Goal: Information Seeking & Learning: Learn about a topic

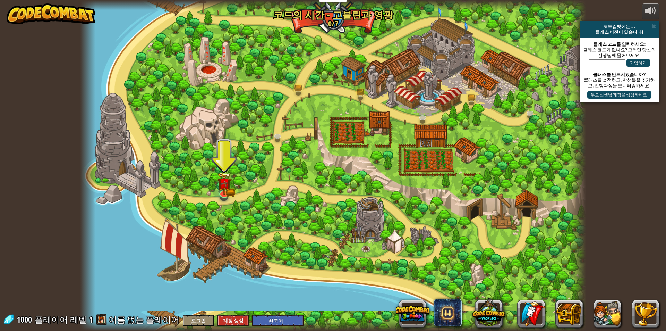
select select "ko"
click at [222, 194] on link at bounding box center [224, 192] width 14 height 14
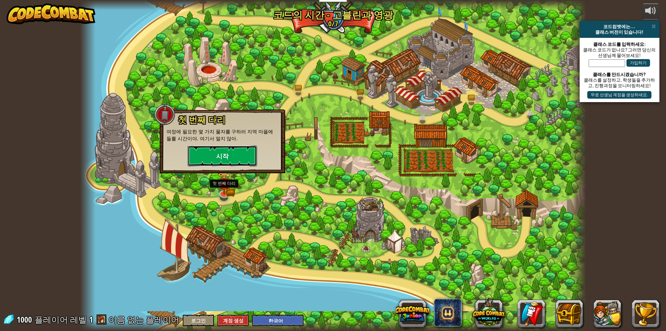
click at [231, 158] on button "시작" at bounding box center [222, 155] width 69 height 21
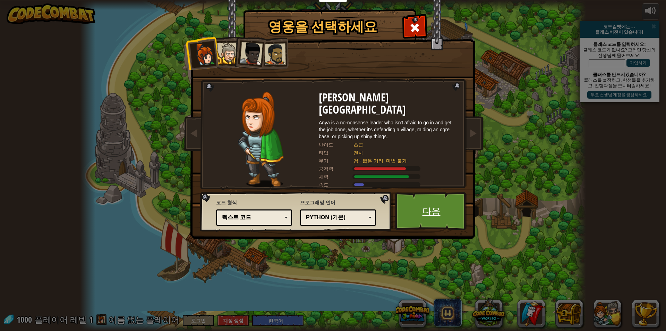
click at [427, 211] on link "다음" at bounding box center [431, 211] width 73 height 38
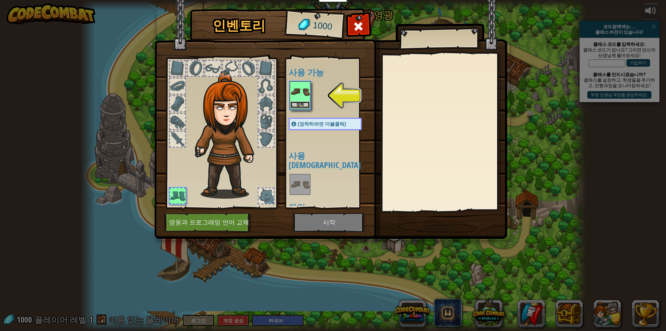
click at [292, 109] on button "장착" at bounding box center [299, 104] width 19 height 7
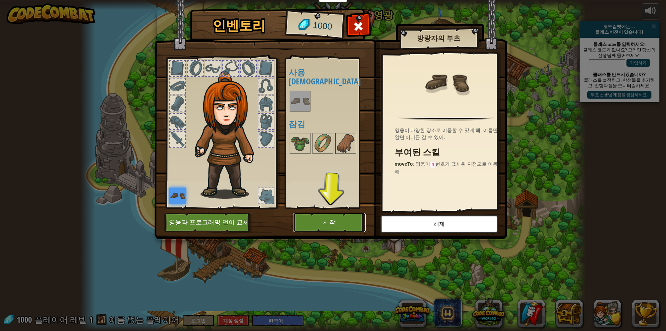
click at [315, 228] on button "시작" at bounding box center [329, 222] width 73 height 19
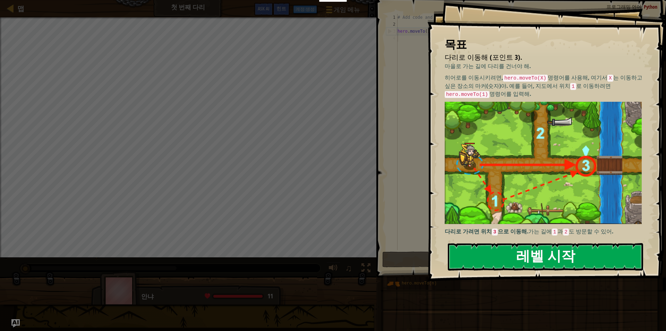
click at [452, 255] on button "레벨 시작" at bounding box center [545, 256] width 195 height 27
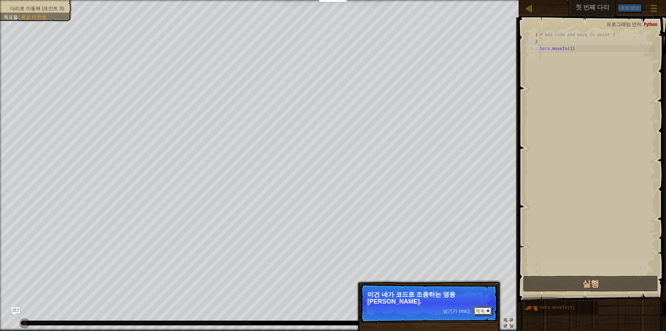
click at [481, 306] on button "계속" at bounding box center [482, 310] width 19 height 9
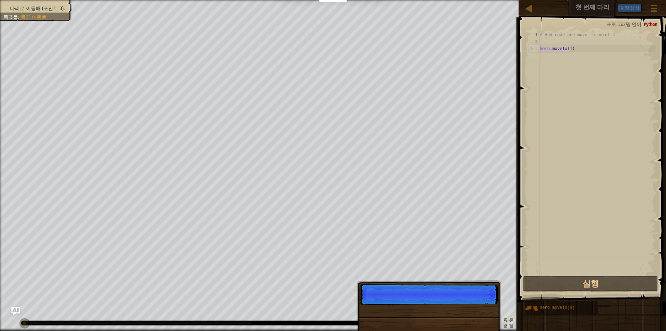
scroll to position [3, 0]
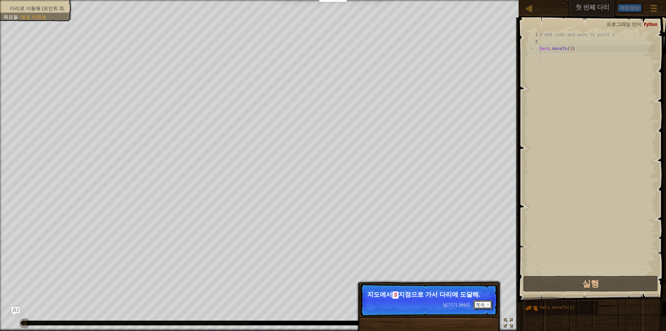
click at [483, 303] on button "계속" at bounding box center [482, 304] width 19 height 9
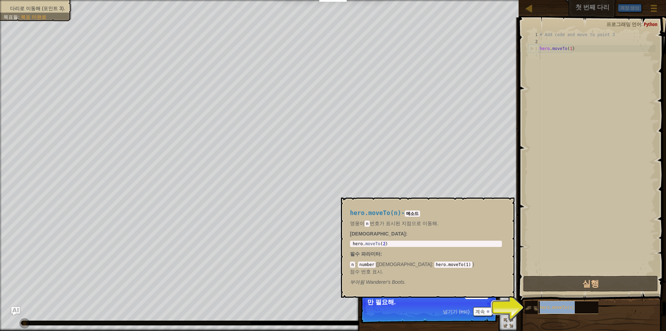
click at [549, 308] on span "hero.moveTo(n)" at bounding box center [557, 307] width 35 height 5
click at [559, 304] on div "hero.moveTo(n)" at bounding box center [571, 306] width 67 height 13
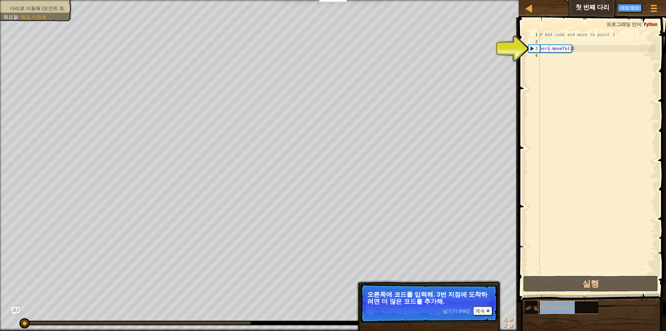
type textarea "herohero.moveTo(n).moveTo(1)"
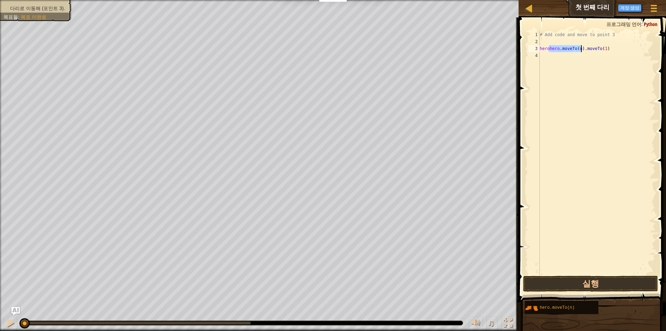
click at [558, 74] on div "# Add code and move to point 3 herohero . moveTo ( n ) . moveTo ( 1 )" at bounding box center [596, 159] width 117 height 257
click at [549, 281] on button "실행" at bounding box center [590, 283] width 135 height 16
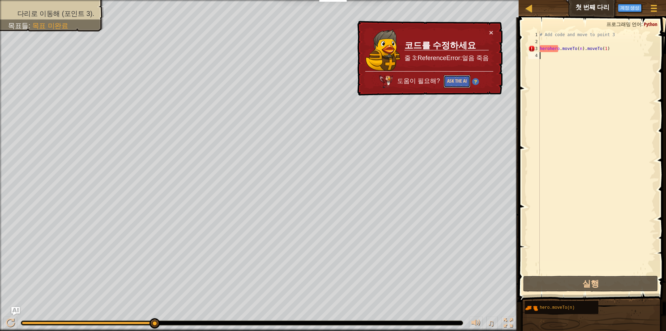
click at [460, 82] on button "Ask the AI" at bounding box center [457, 81] width 27 height 13
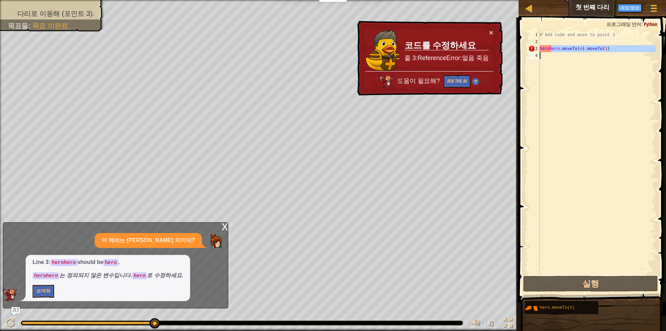
drag, startPoint x: 552, startPoint y: 48, endPoint x: 553, endPoint y: 66, distance: 18.1
click at [553, 66] on div "# Add code and move to point 3 herohero . moveTo ( n ) . moveTo ( 1 )" at bounding box center [596, 159] width 117 height 257
click at [558, 48] on div "# Add code and move to point 3 herohero . moveTo ( n ) . moveTo ( 1 )" at bounding box center [596, 152] width 117 height 243
click at [558, 48] on div "# Add code and move to point 3 herohero . moveTo ( n ) . moveTo ( 1 )" at bounding box center [596, 159] width 117 height 257
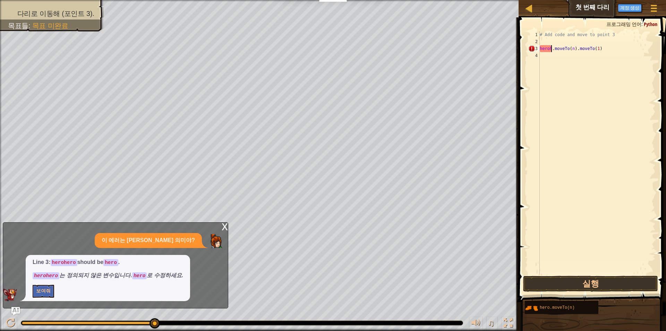
type textarea "hero.moveTo(n).moveTo(1)"
click at [558, 278] on button "실행" at bounding box center [590, 283] width 135 height 16
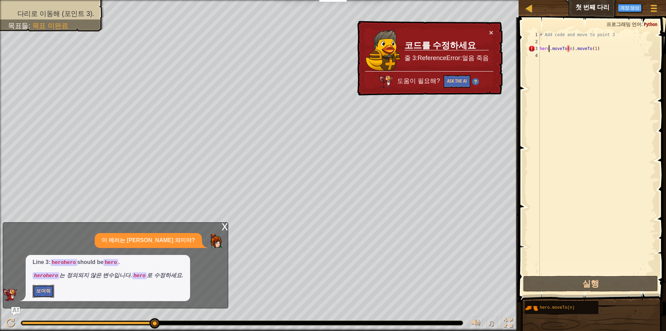
click at [47, 288] on button "보여줘" at bounding box center [44, 291] width 22 height 13
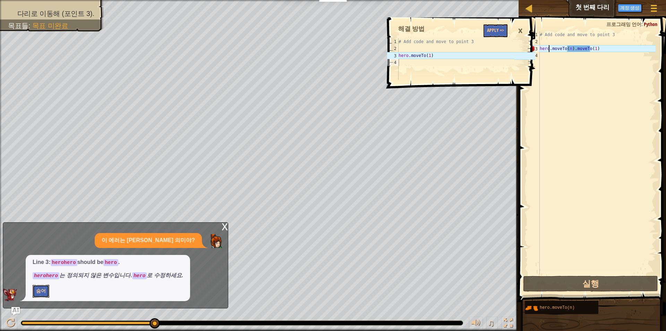
click at [47, 289] on button "숨어" at bounding box center [41, 291] width 17 height 13
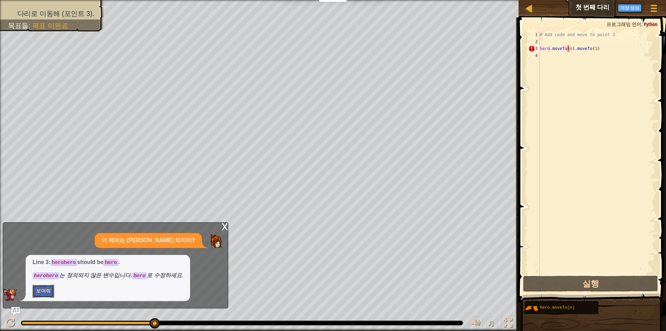
click at [47, 289] on button "보여줘" at bounding box center [44, 291] width 22 height 13
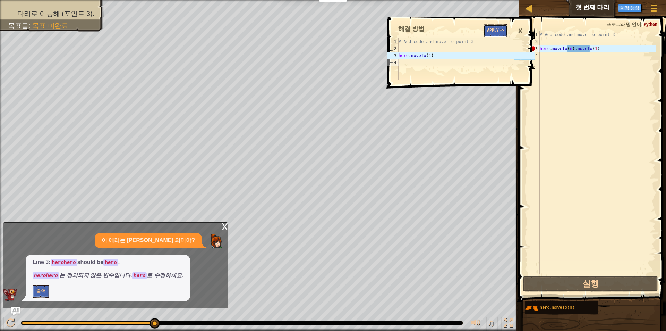
click at [496, 34] on button "Apply =>" at bounding box center [496, 30] width 24 height 13
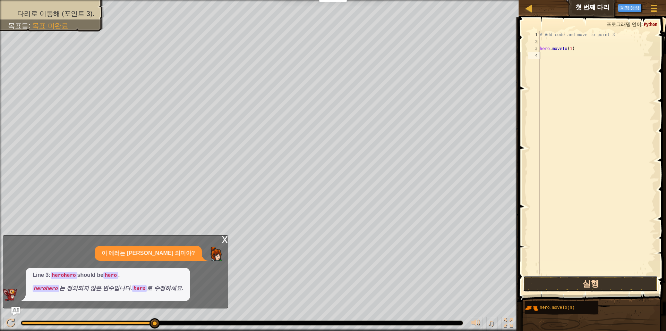
click at [589, 284] on button "실행" at bounding box center [590, 283] width 135 height 16
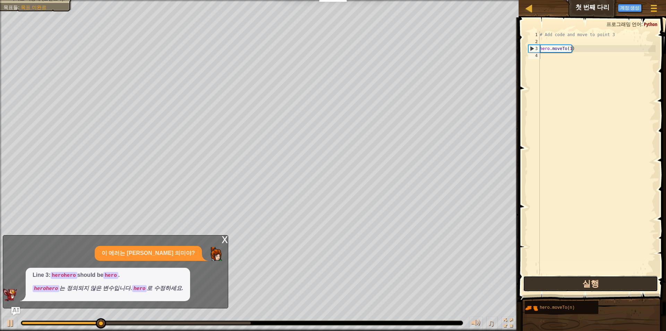
click at [589, 284] on button "실행" at bounding box center [590, 283] width 135 height 16
click at [574, 58] on div "# Add code and move to point 3 hero . moveTo ( 1 )" at bounding box center [596, 159] width 117 height 257
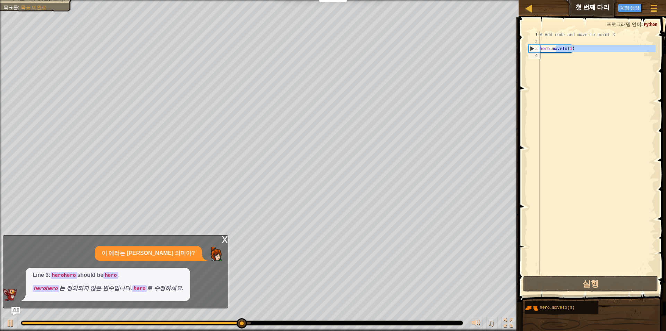
drag, startPoint x: 556, startPoint y: 48, endPoint x: 554, endPoint y: 57, distance: 9.3
click at [554, 57] on div "# Add code and move to point 3 hero . moveTo ( 1 )" at bounding box center [596, 159] width 117 height 257
type textarea "hero.moveTo(1)"
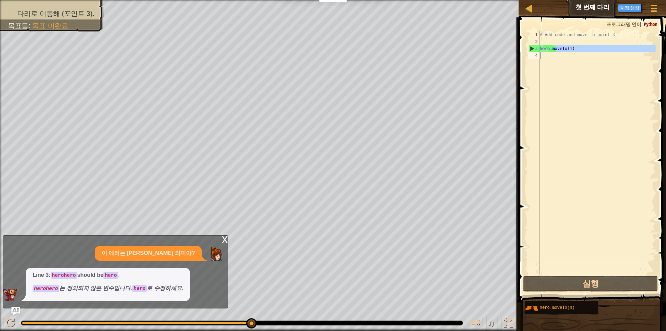
click at [607, 73] on div "# Add code and move to point 3 hero . moveTo ( 1 )" at bounding box center [596, 152] width 117 height 243
click at [600, 73] on div "# Add code and move to point 3 hero . moveTo ( 1 )" at bounding box center [596, 159] width 117 height 257
drag, startPoint x: 550, startPoint y: 50, endPoint x: 550, endPoint y: 54, distance: 4.2
click at [550, 54] on div "# Add code and move to point 3 hero . moveTo ( 1 )" at bounding box center [596, 159] width 117 height 257
type textarea "hero.moveTo(1)"
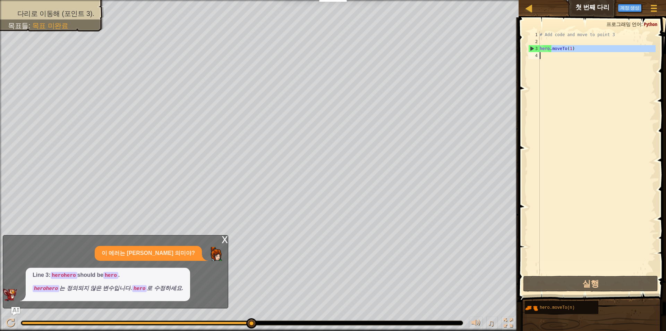
click at [546, 64] on div "# Add code and move to point 3 hero . moveTo ( 1 )" at bounding box center [596, 152] width 117 height 243
click at [546, 64] on div "# Add code and move to point 3 hero . moveTo ( 1 )" at bounding box center [596, 159] width 117 height 257
click at [8, 311] on div "♫" at bounding box center [259, 321] width 519 height 21
click at [10, 319] on div at bounding box center [10, 322] width 9 height 9
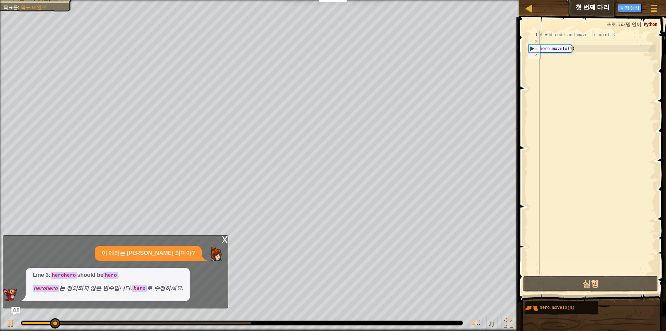
click at [92, 290] on em "herohero 는 정의되지 않은 변수입니다. hero 로 수정하세요." at bounding box center [108, 288] width 151 height 6
click at [111, 284] on span "Line 3: herohero should be hero . herohero 는 정의되지 않은 변수입니다. hero 로 수정하세요." at bounding box center [108, 281] width 151 height 21
